Goal: Task Accomplishment & Management: Use online tool/utility

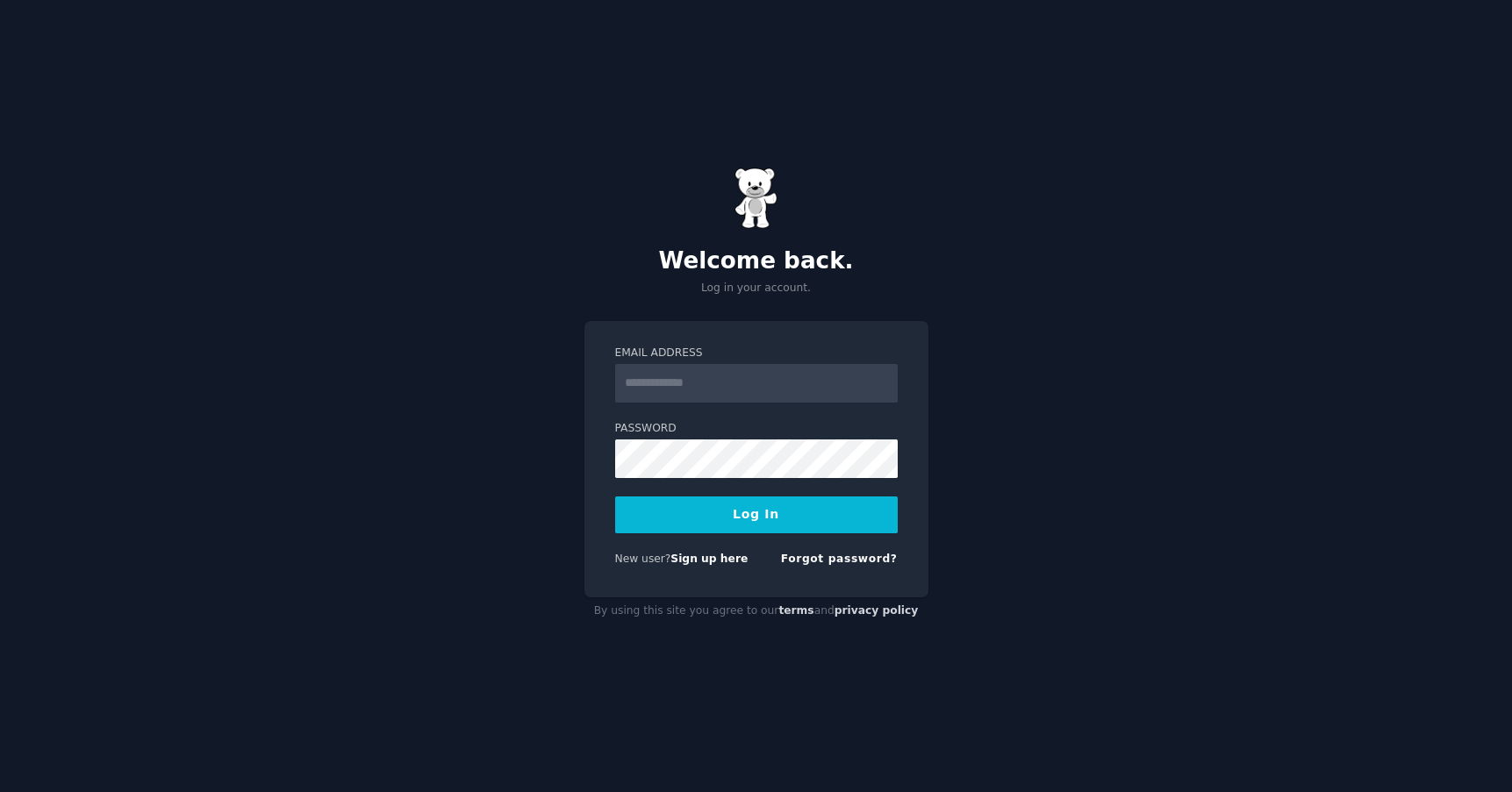
click at [685, 371] on input "Email Address" at bounding box center [756, 383] width 283 height 38
type input "**********"
click at [767, 513] on button "Log In" at bounding box center [756, 515] width 283 height 37
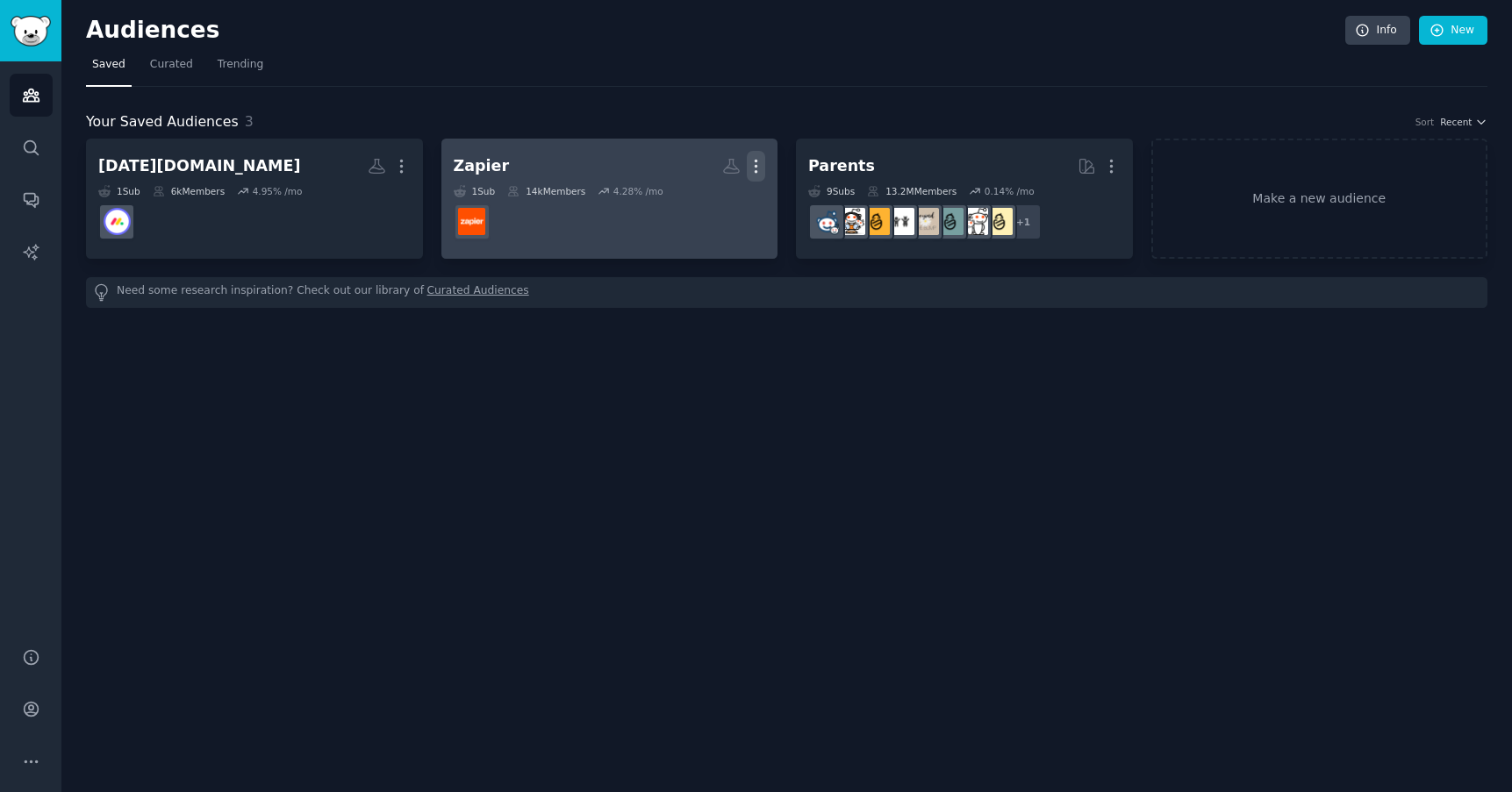
click at [756, 165] on icon "button" at bounding box center [756, 166] width 2 height 13
click at [707, 199] on p "Delete" at bounding box center [707, 202] width 40 height 19
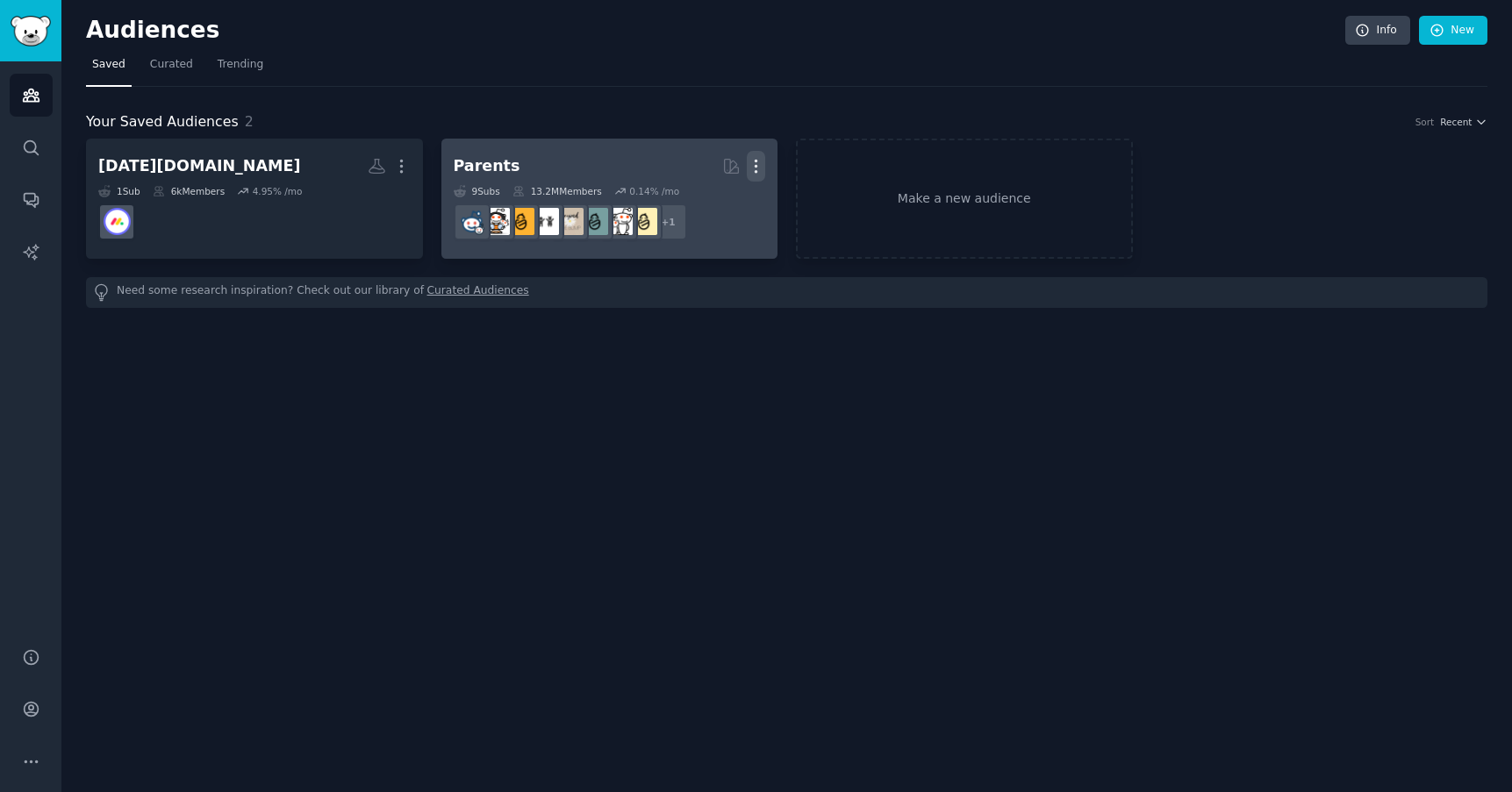
click at [757, 165] on icon "button" at bounding box center [756, 166] width 19 height 19
click at [707, 208] on p "Delete" at bounding box center [707, 202] width 40 height 19
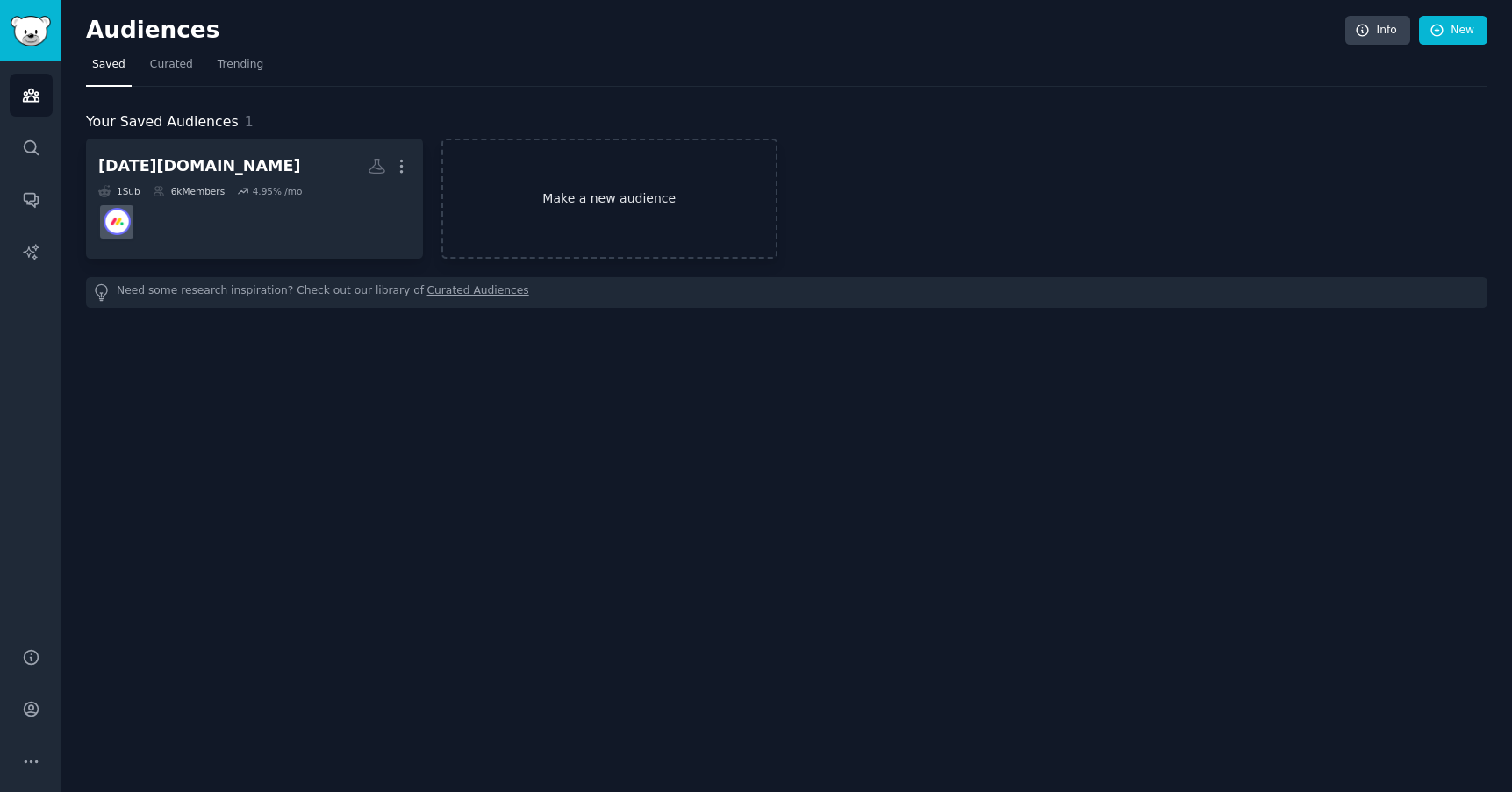
click at [584, 193] on link "Make a new audience" at bounding box center [609, 198] width 337 height 120
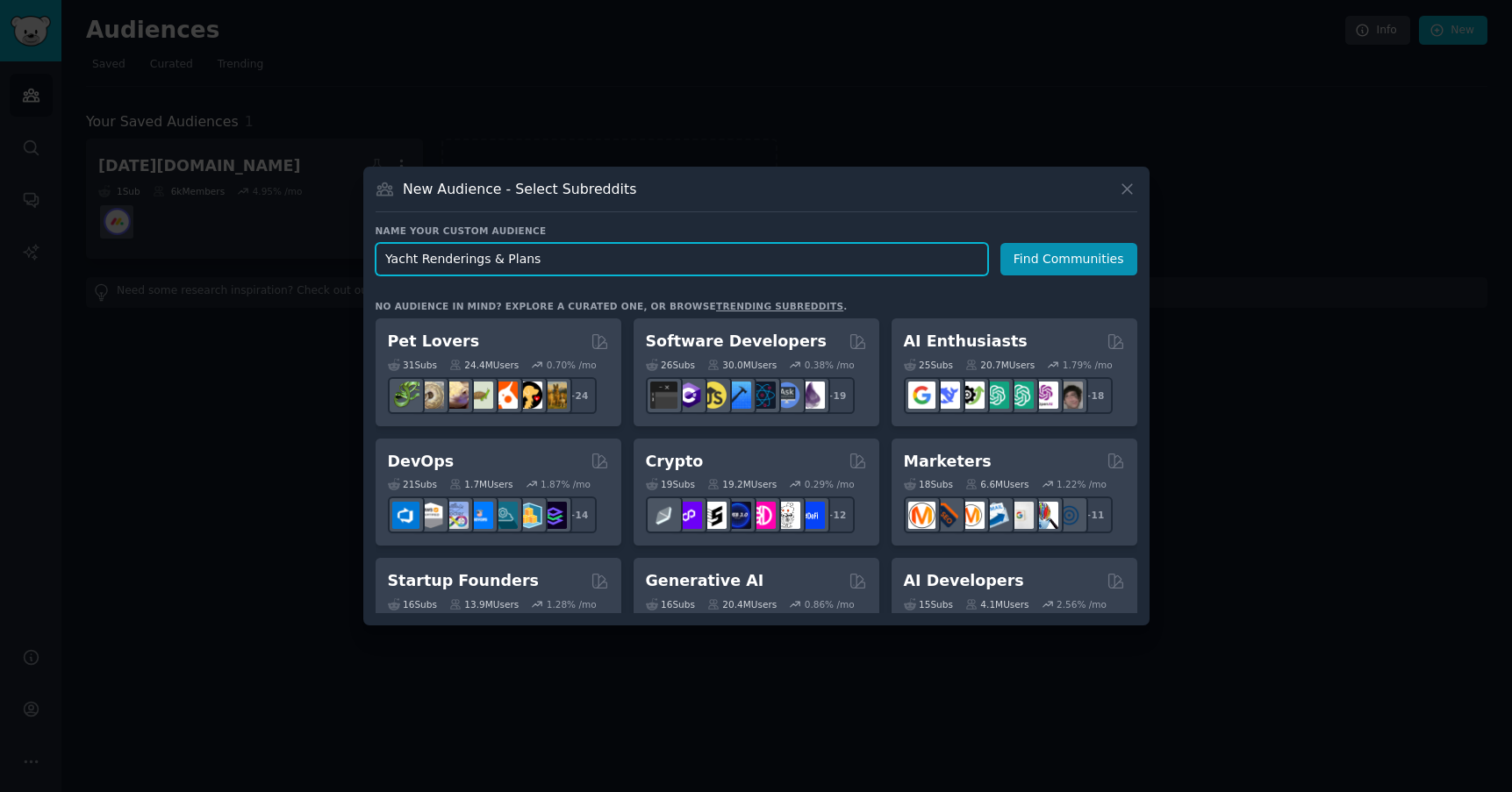
click at [552, 251] on input "Yacht Renderings & Plans" at bounding box center [681, 258] width 612 height 32
paste input "r/fatFIRE"
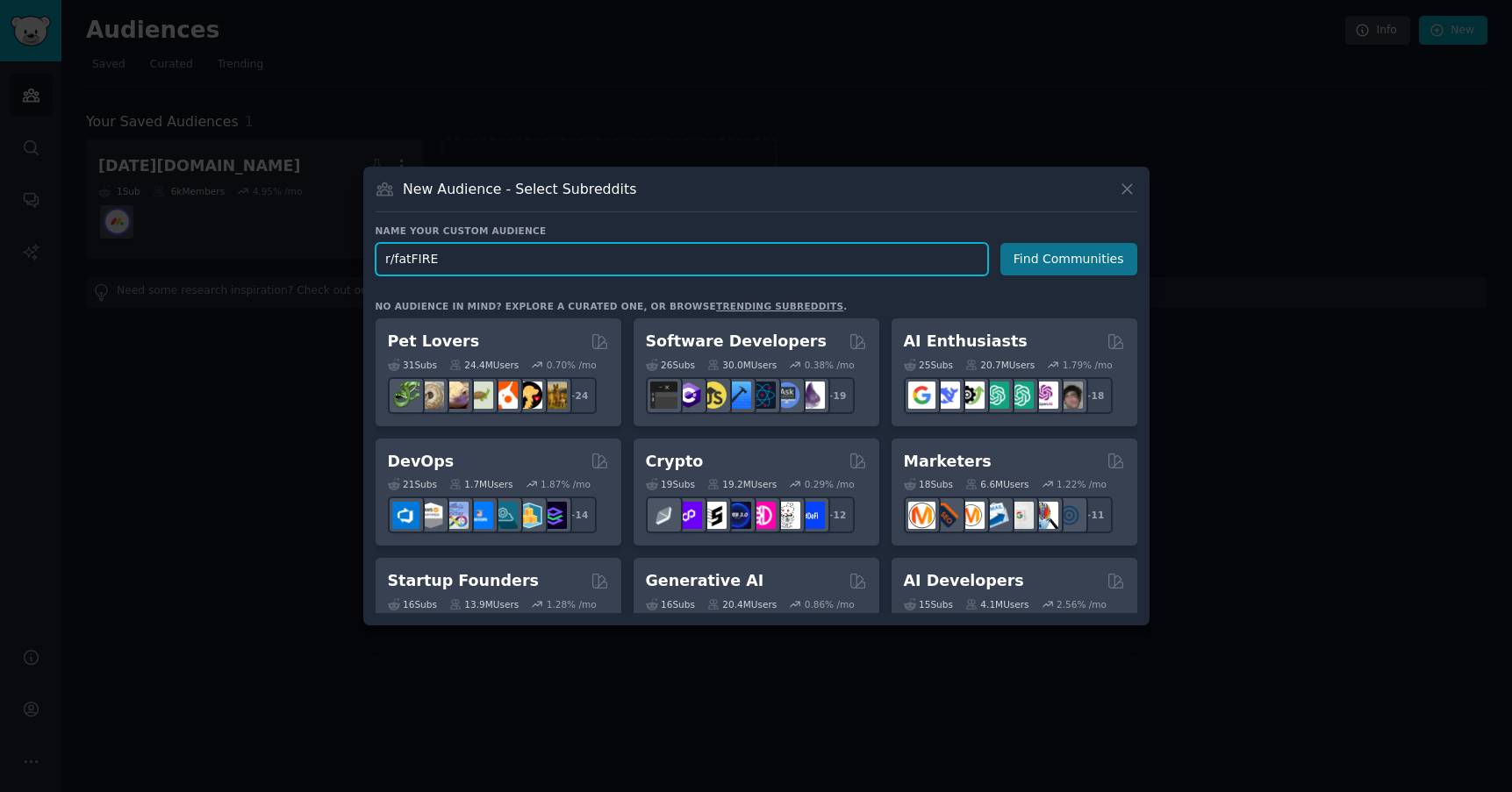
type input "r/fatFIRE"
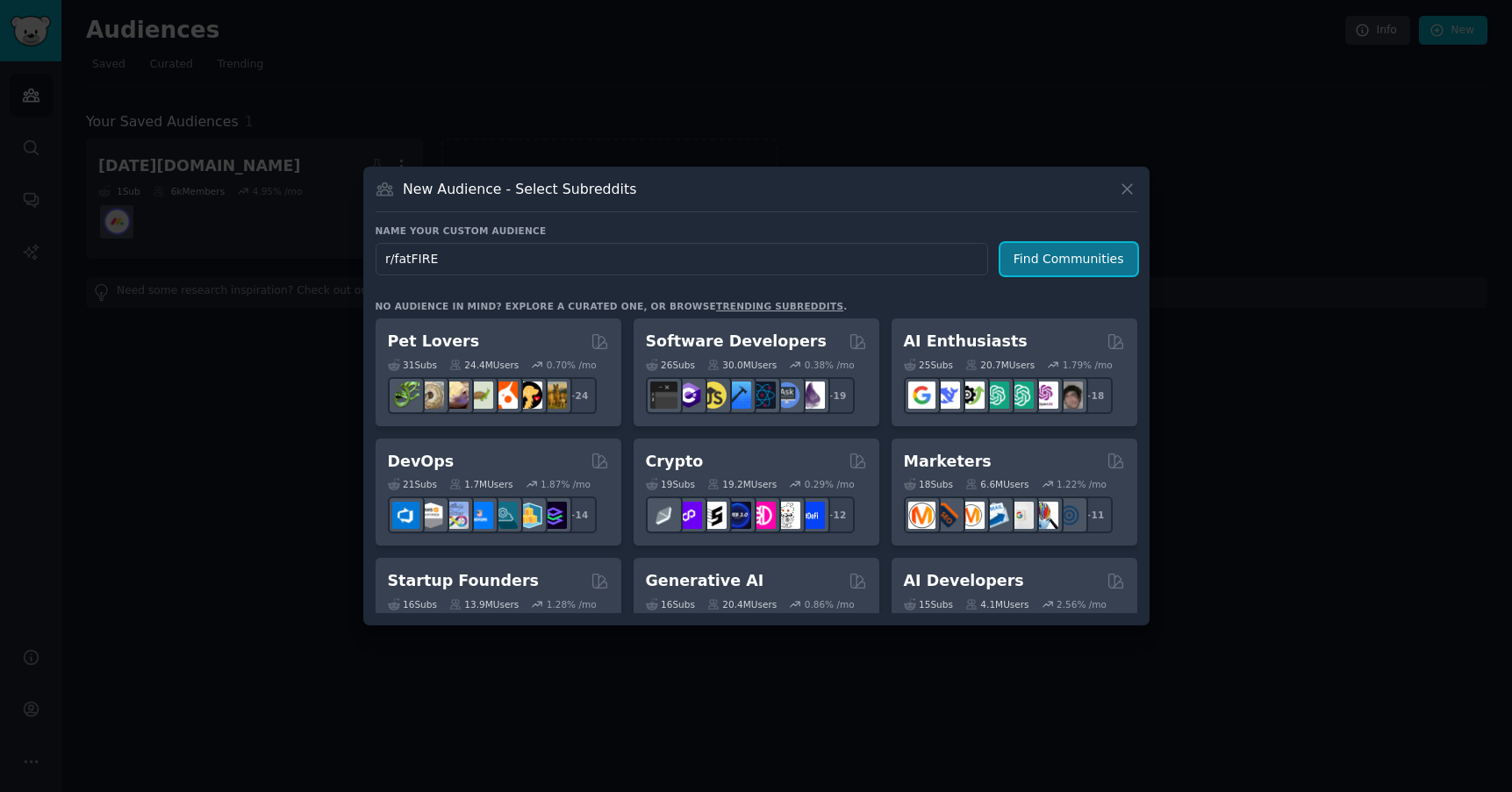
click at [1037, 257] on button "Find Communities" at bounding box center [1068, 258] width 137 height 32
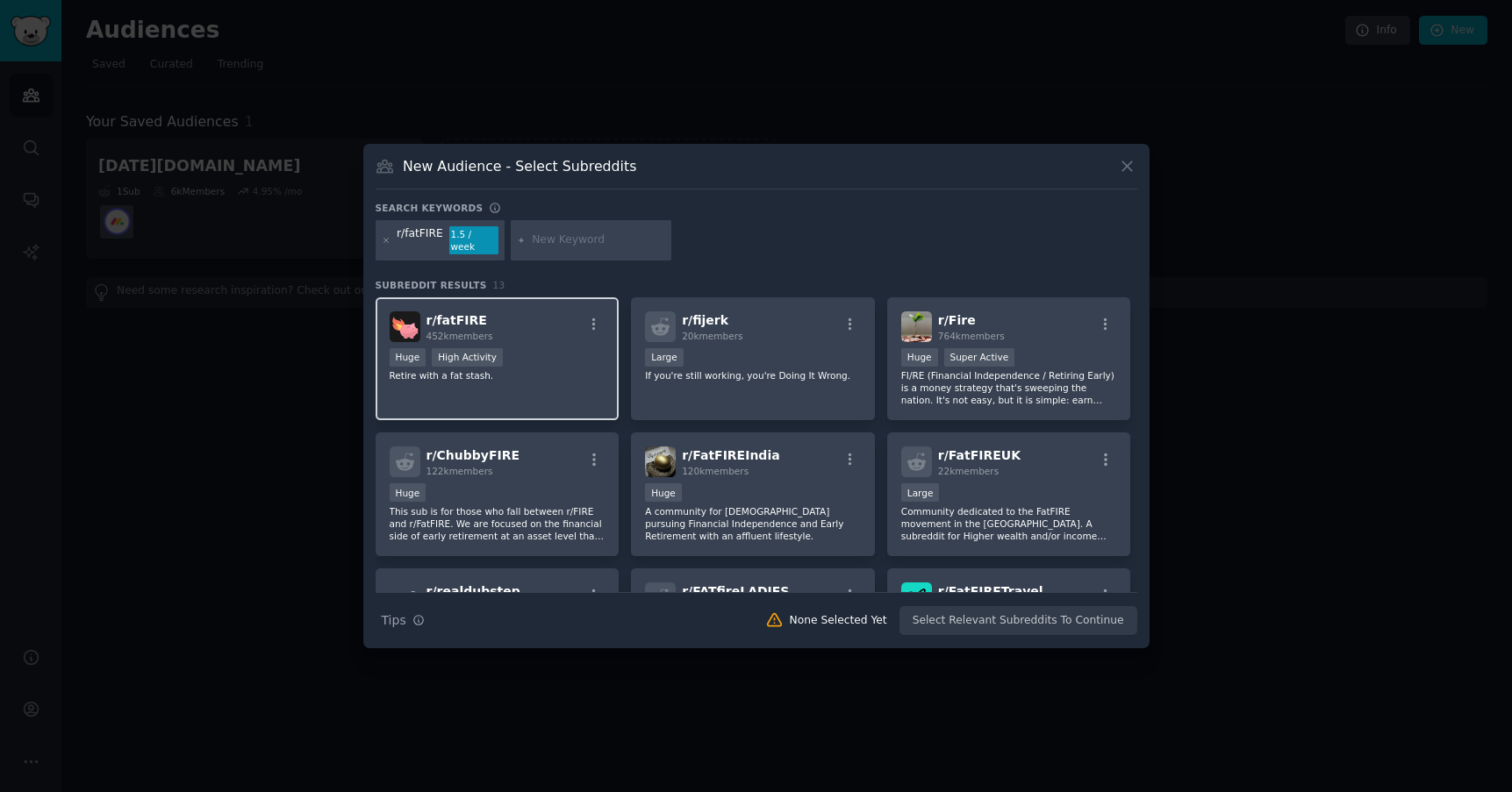
click at [554, 311] on div "r/ fatFIRE 452k members" at bounding box center [498, 326] width 216 height 30
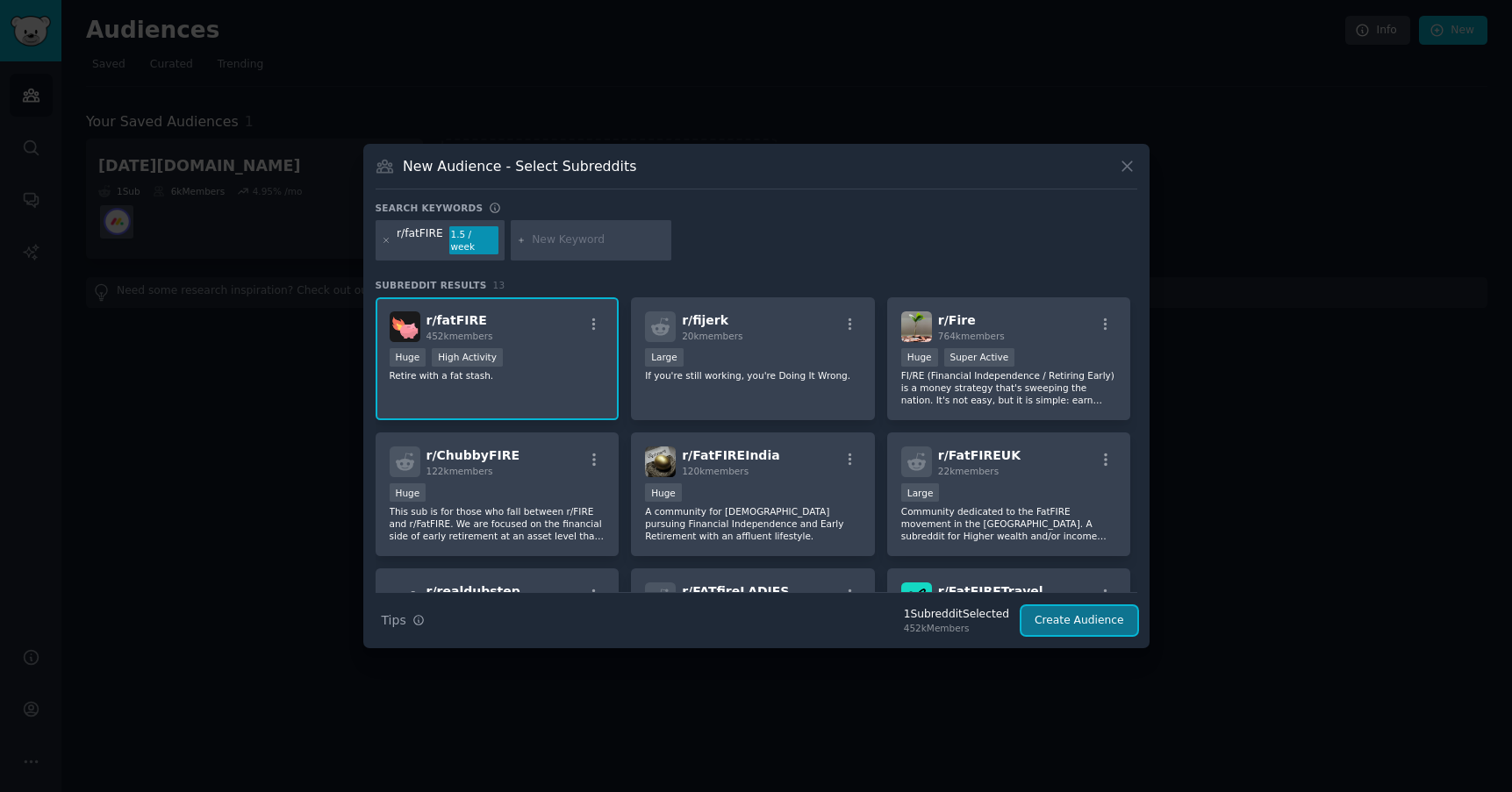
click at [1113, 614] on button "Create Audience" at bounding box center [1079, 621] width 116 height 29
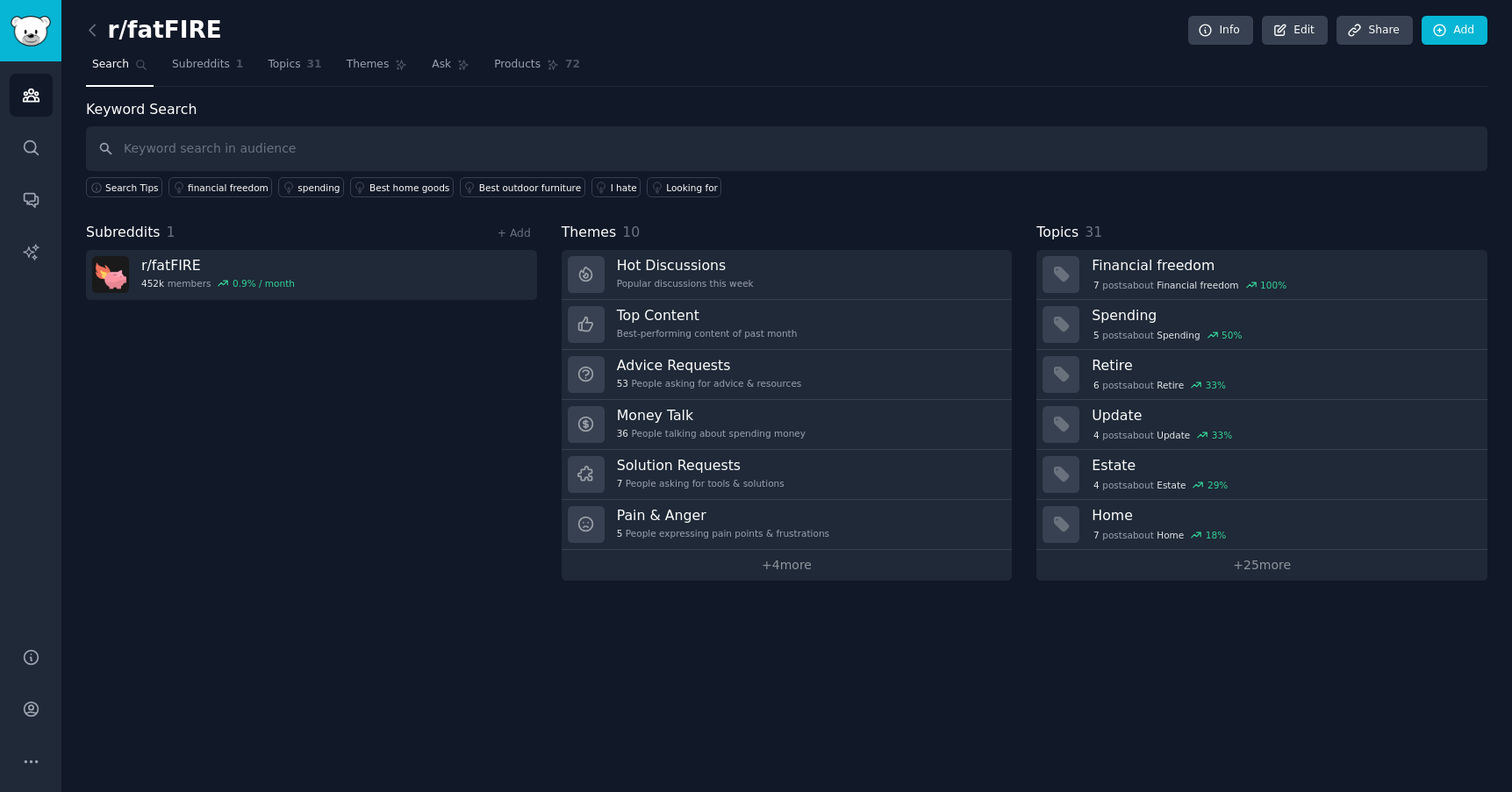
type input "r/fatFIRE"
paste input "Yacht Renderings & Plans"
type input "Yacht Renderings"
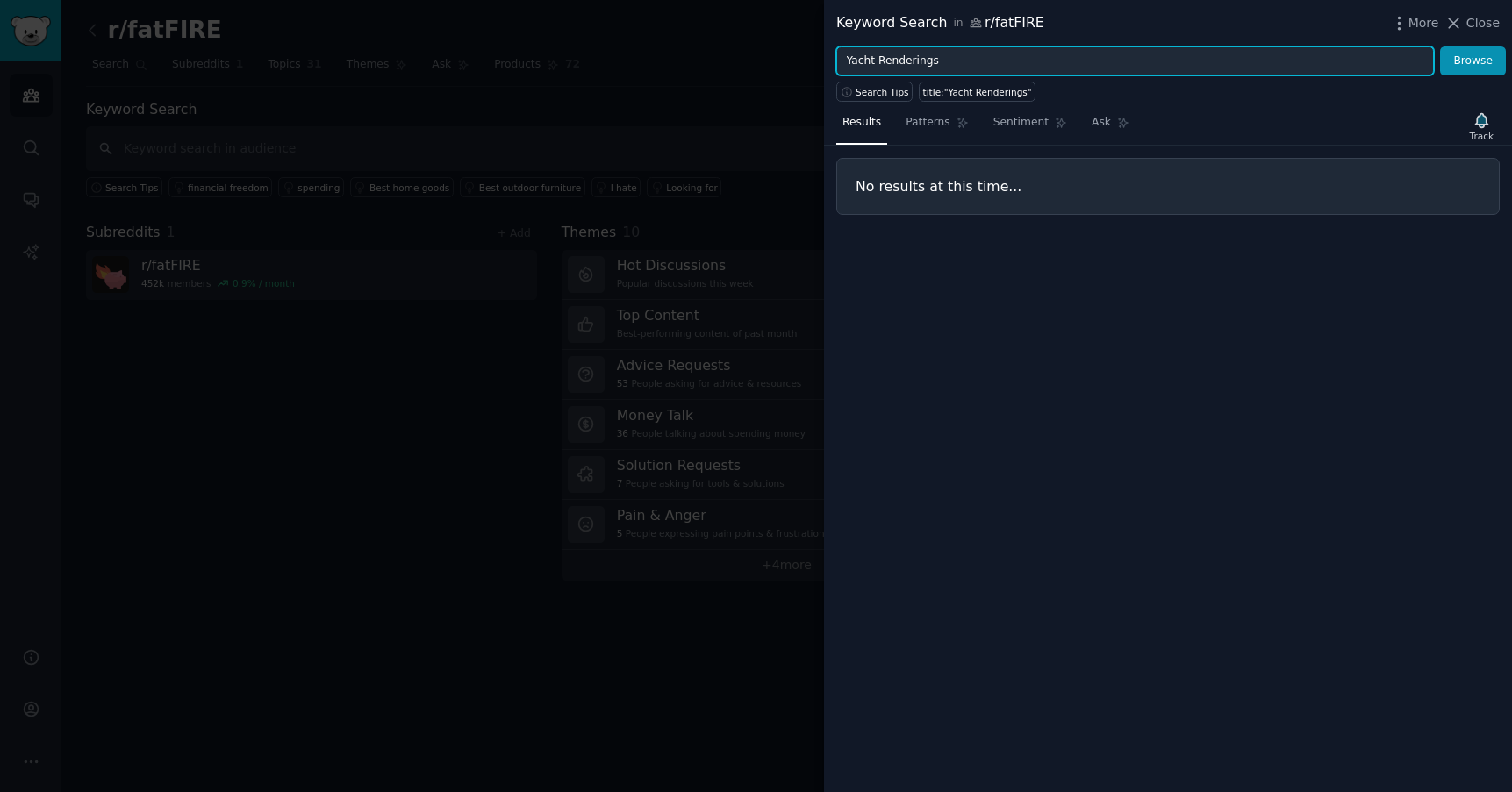
click at [898, 65] on input "Yacht Renderings" at bounding box center [1135, 61] width 597 height 29
click at [1439, 46] on button "Browse" at bounding box center [1472, 61] width 66 height 29
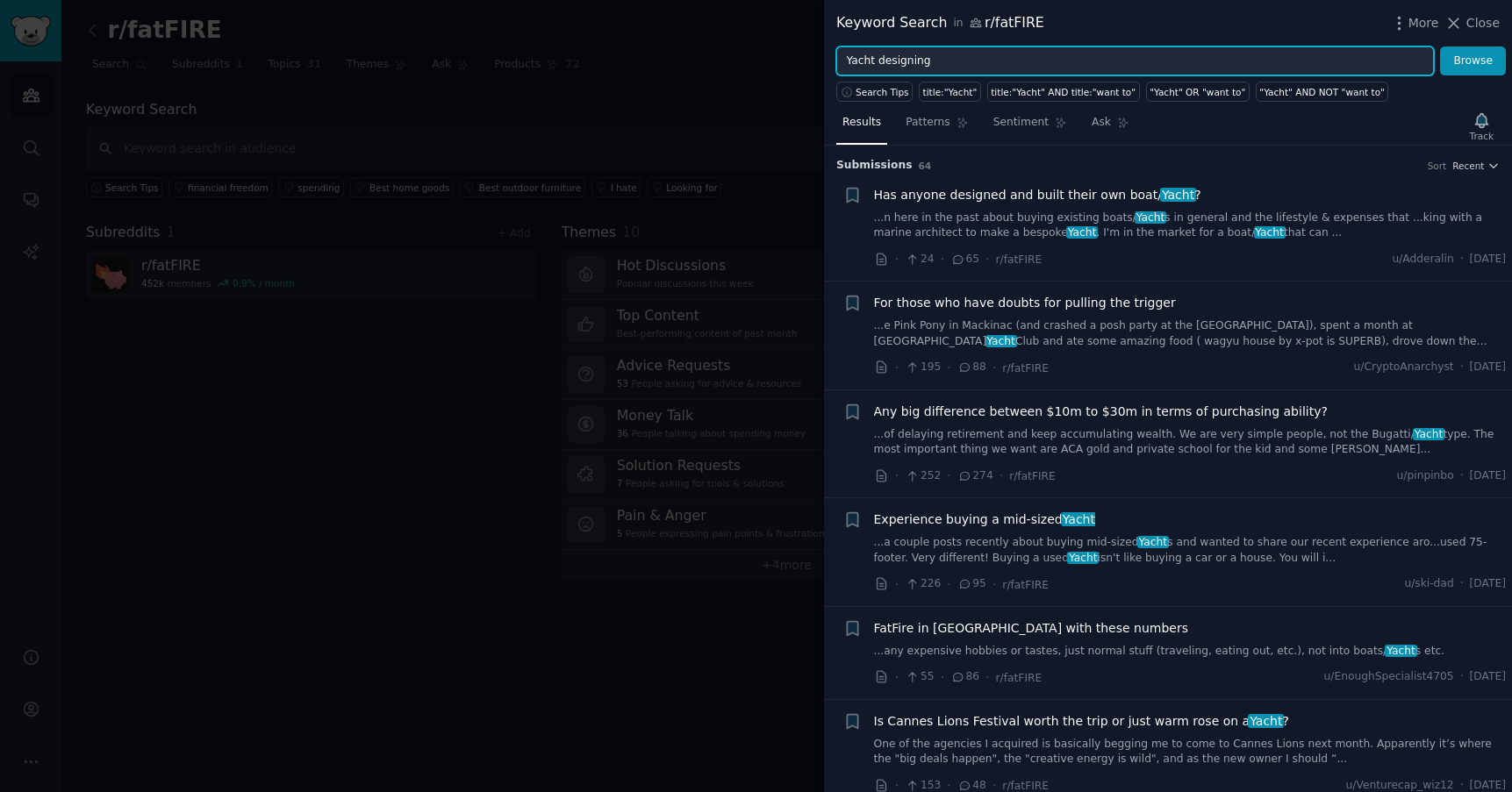
click at [1439, 46] on button "Browse" at bounding box center [1472, 61] width 66 height 29
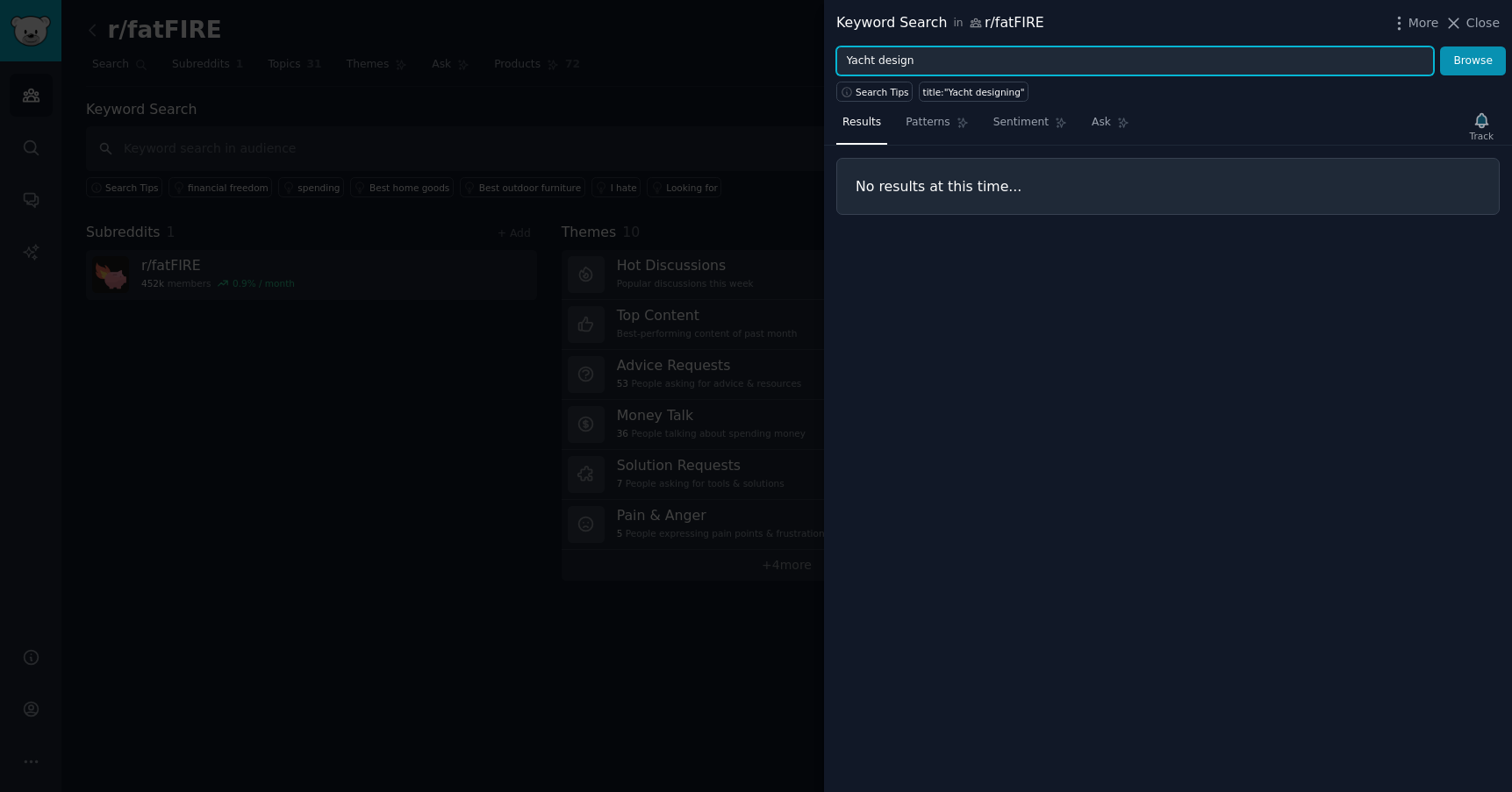
type input "Yacht design"
click at [1439, 46] on button "Browse" at bounding box center [1472, 61] width 66 height 29
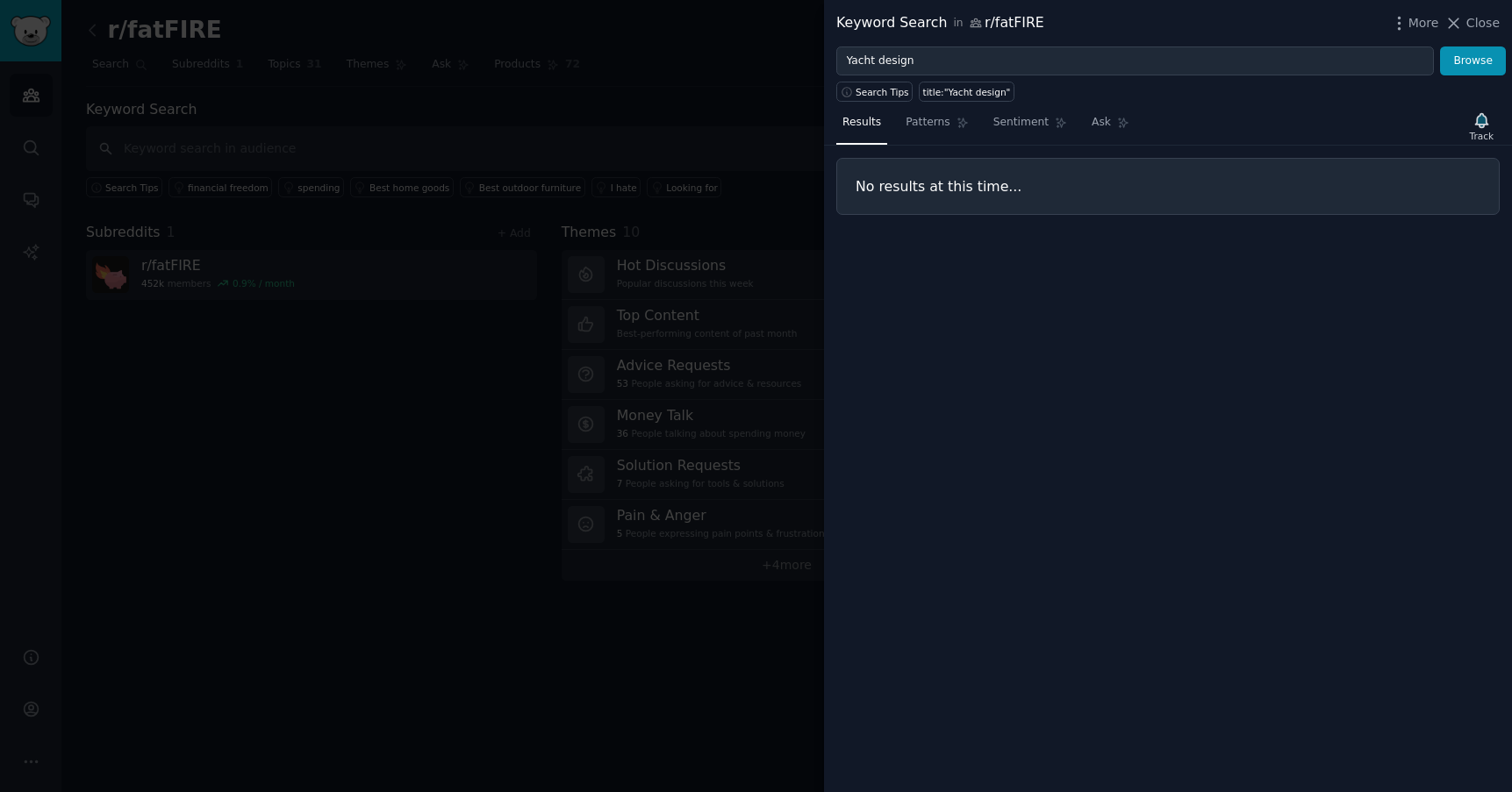
click at [718, 84] on div at bounding box center [756, 396] width 1512 height 792
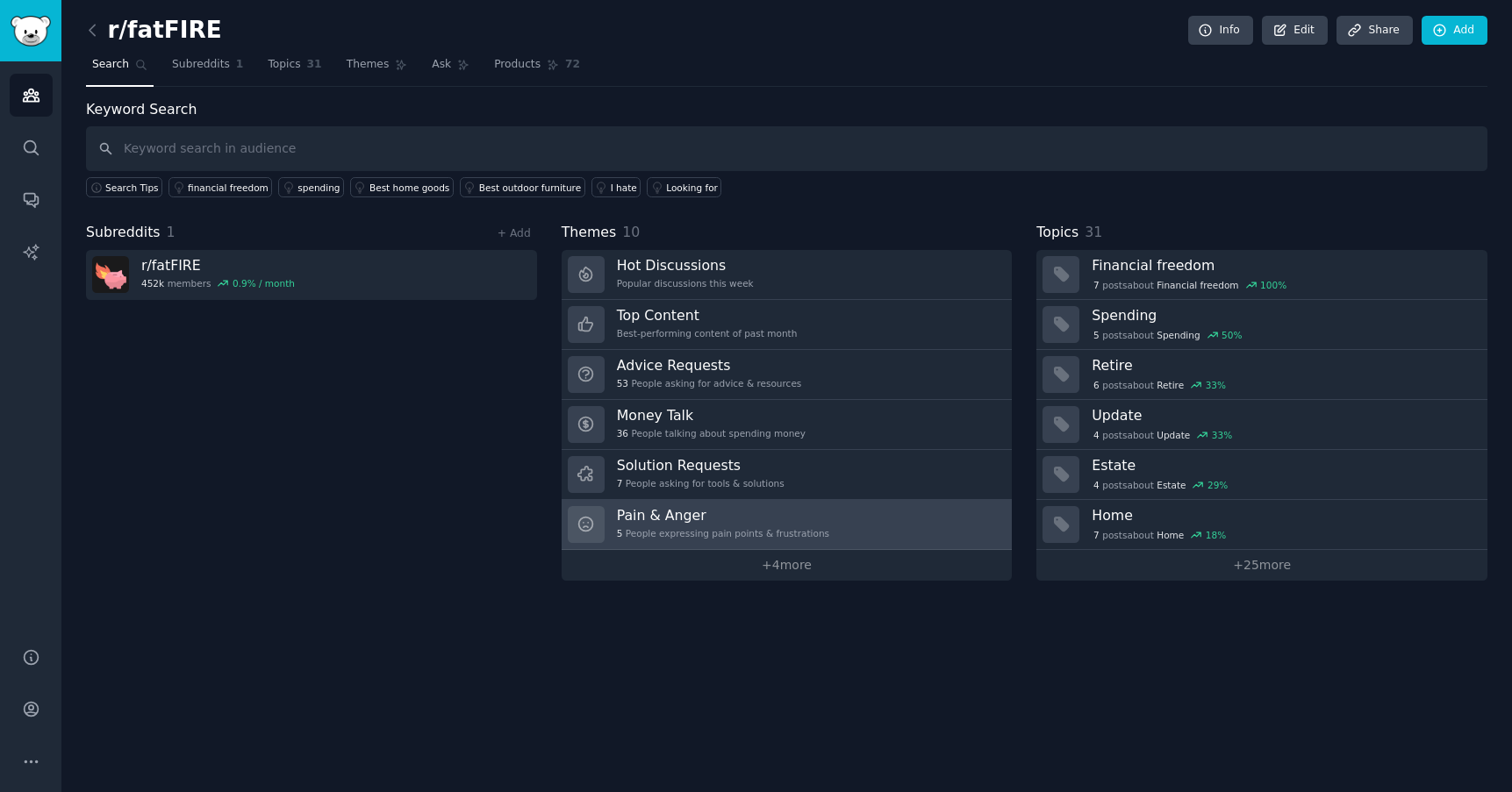
click at [684, 516] on h3 "Pain & Anger" at bounding box center [723, 515] width 212 height 19
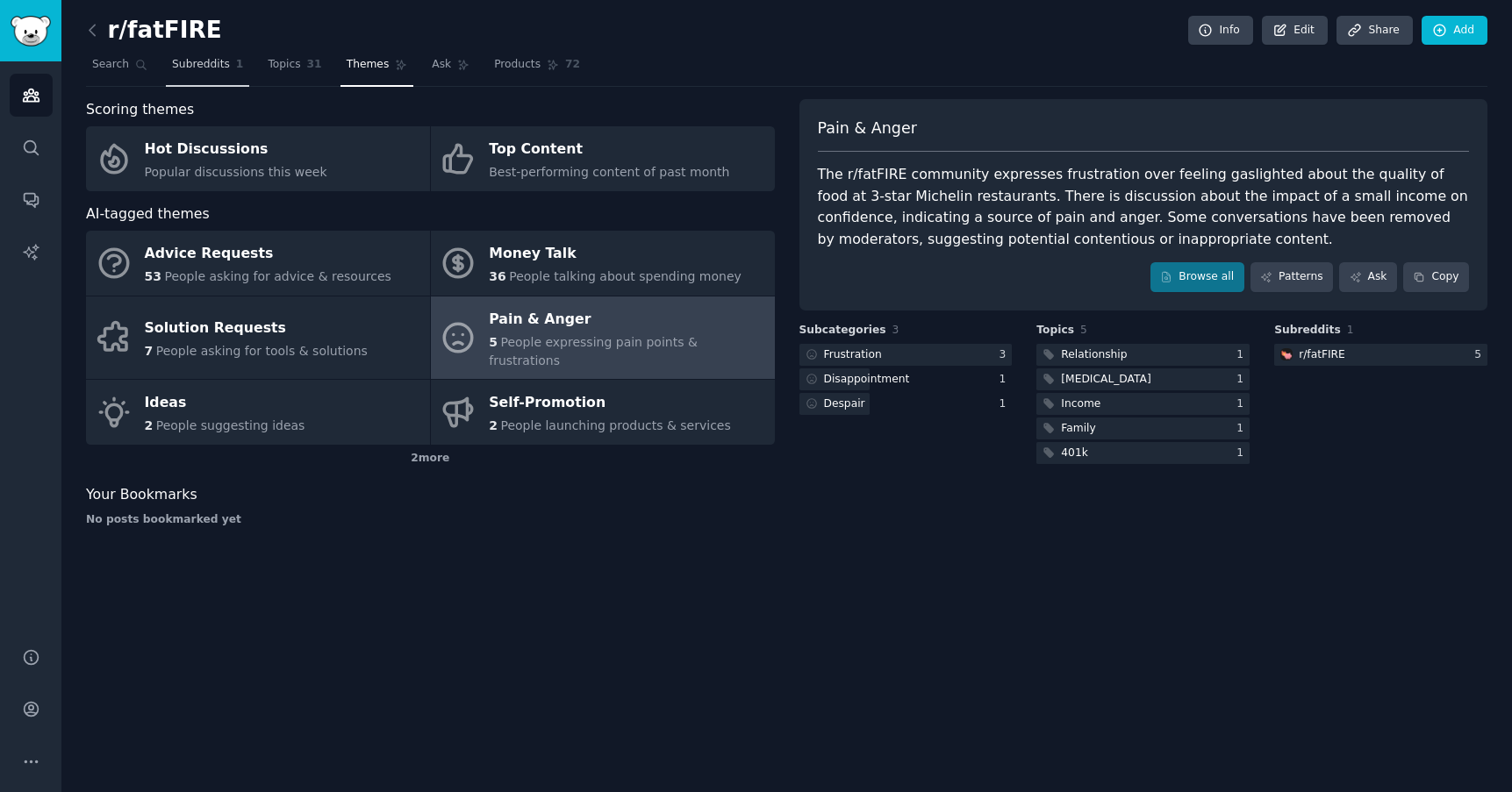
click at [218, 64] on span "Subreddits" at bounding box center [200, 65] width 58 height 16
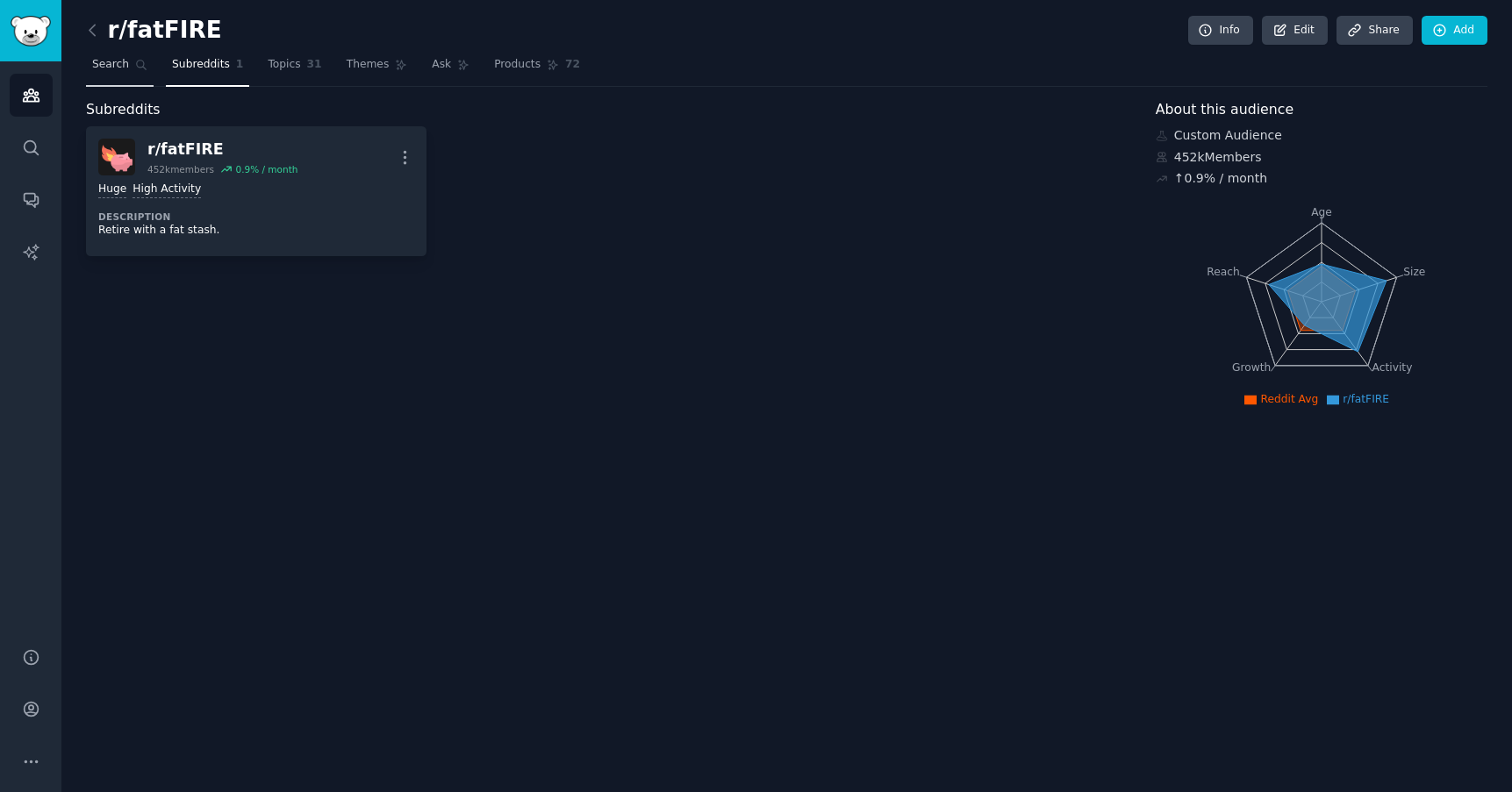
click at [128, 61] on link "Search" at bounding box center [120, 69] width 68 height 36
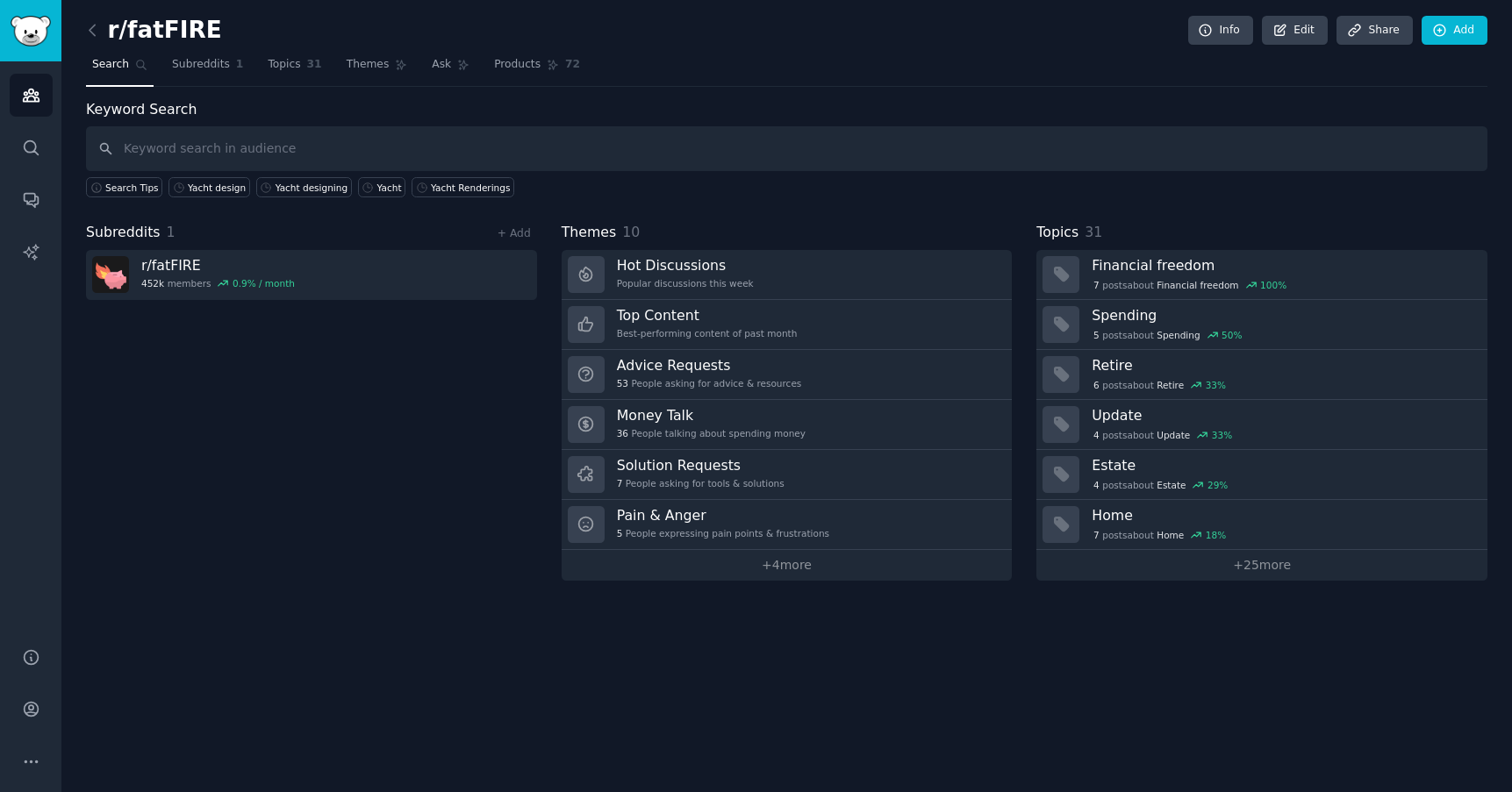
click at [204, 157] on input "text" at bounding box center [787, 149] width 1401 height 45
type input "yacht"
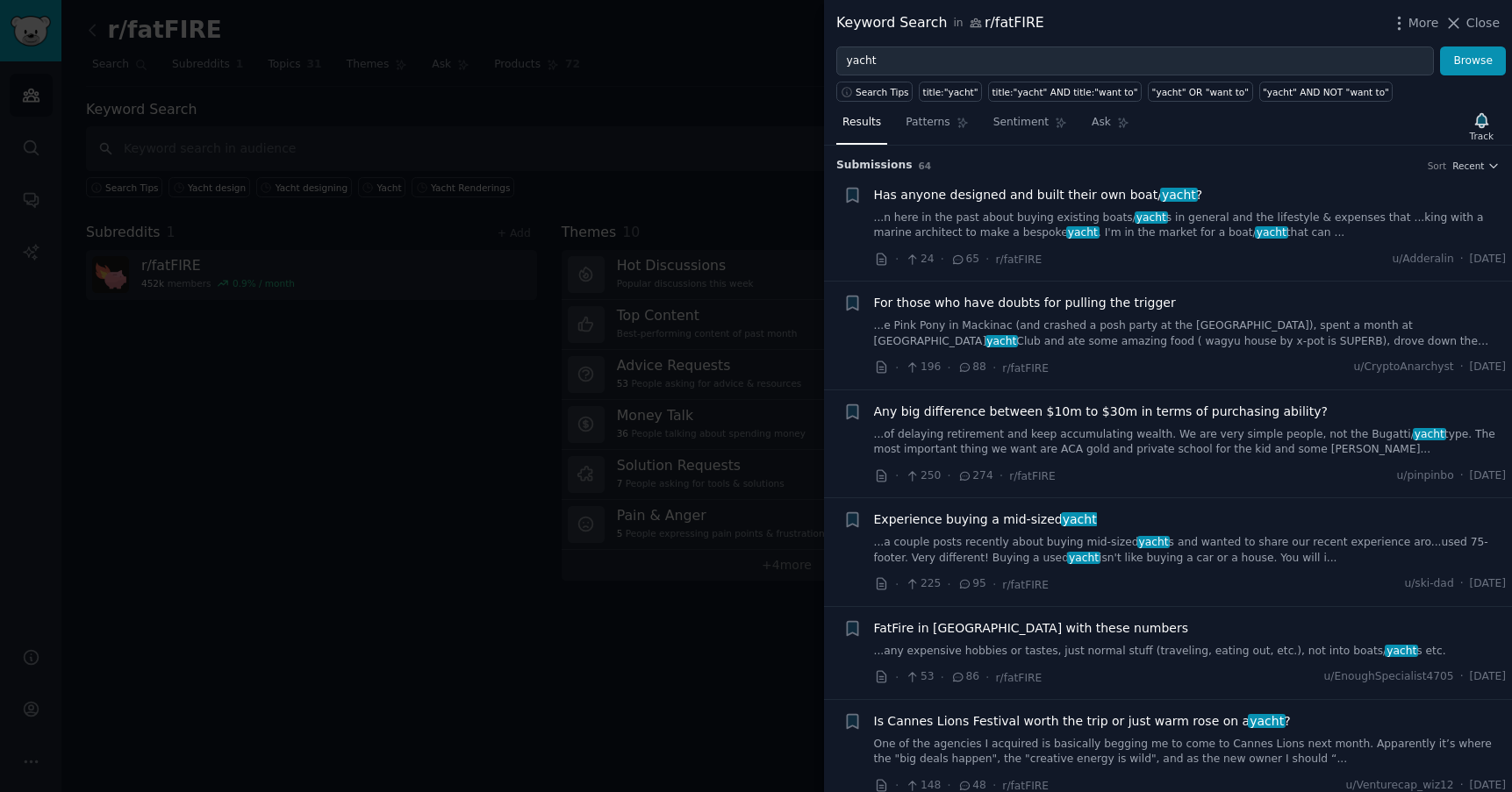
click at [938, 219] on link "...n here in the past about buying existing boats/ yacht s in general and the l…" at bounding box center [1190, 225] width 633 height 30
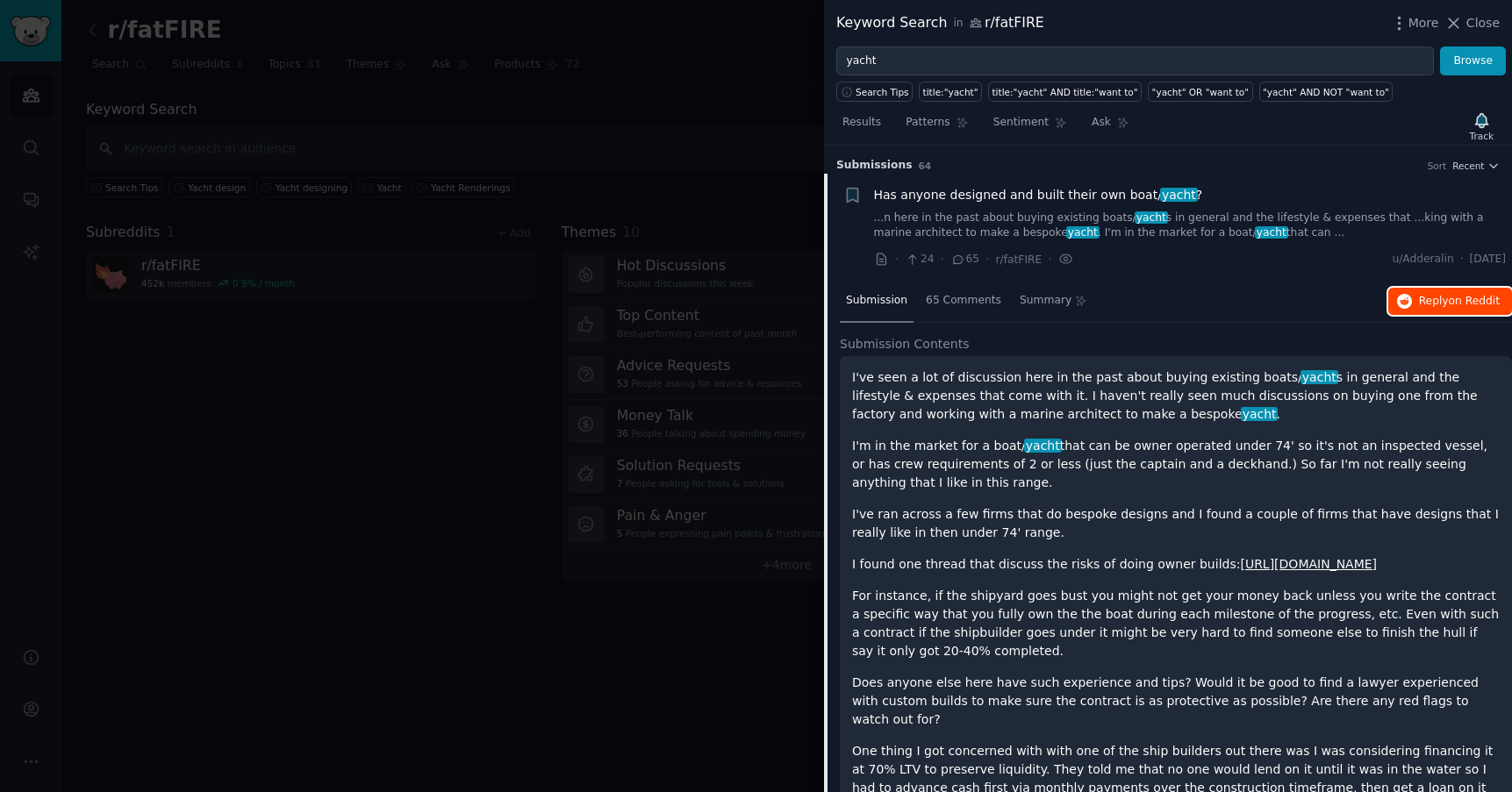
click at [1436, 296] on span "Reply on Reddit" at bounding box center [1459, 302] width 81 height 16
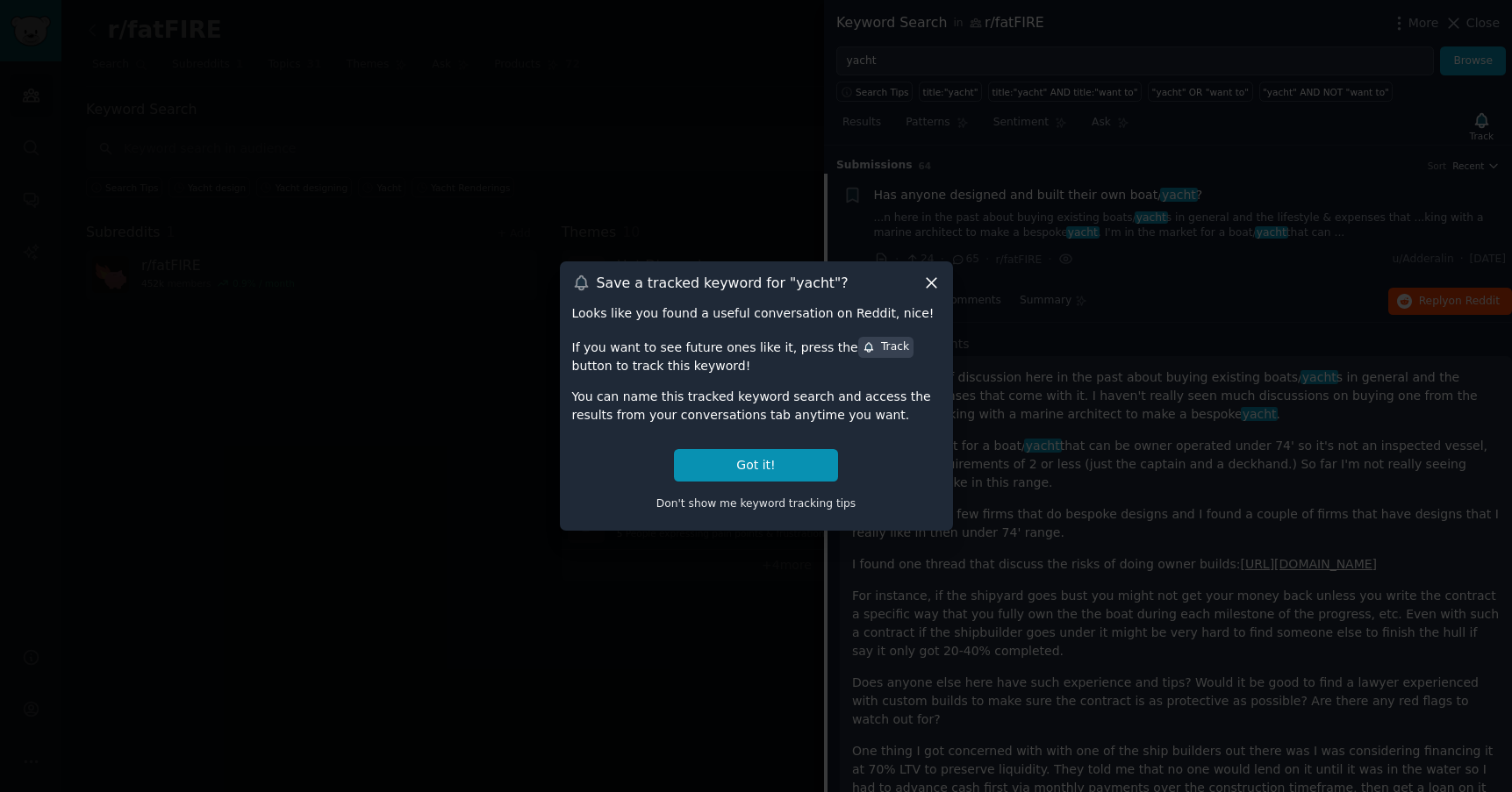
click at [930, 283] on icon at bounding box center [931, 283] width 10 height 10
